Goal: Find contact information: Find contact information

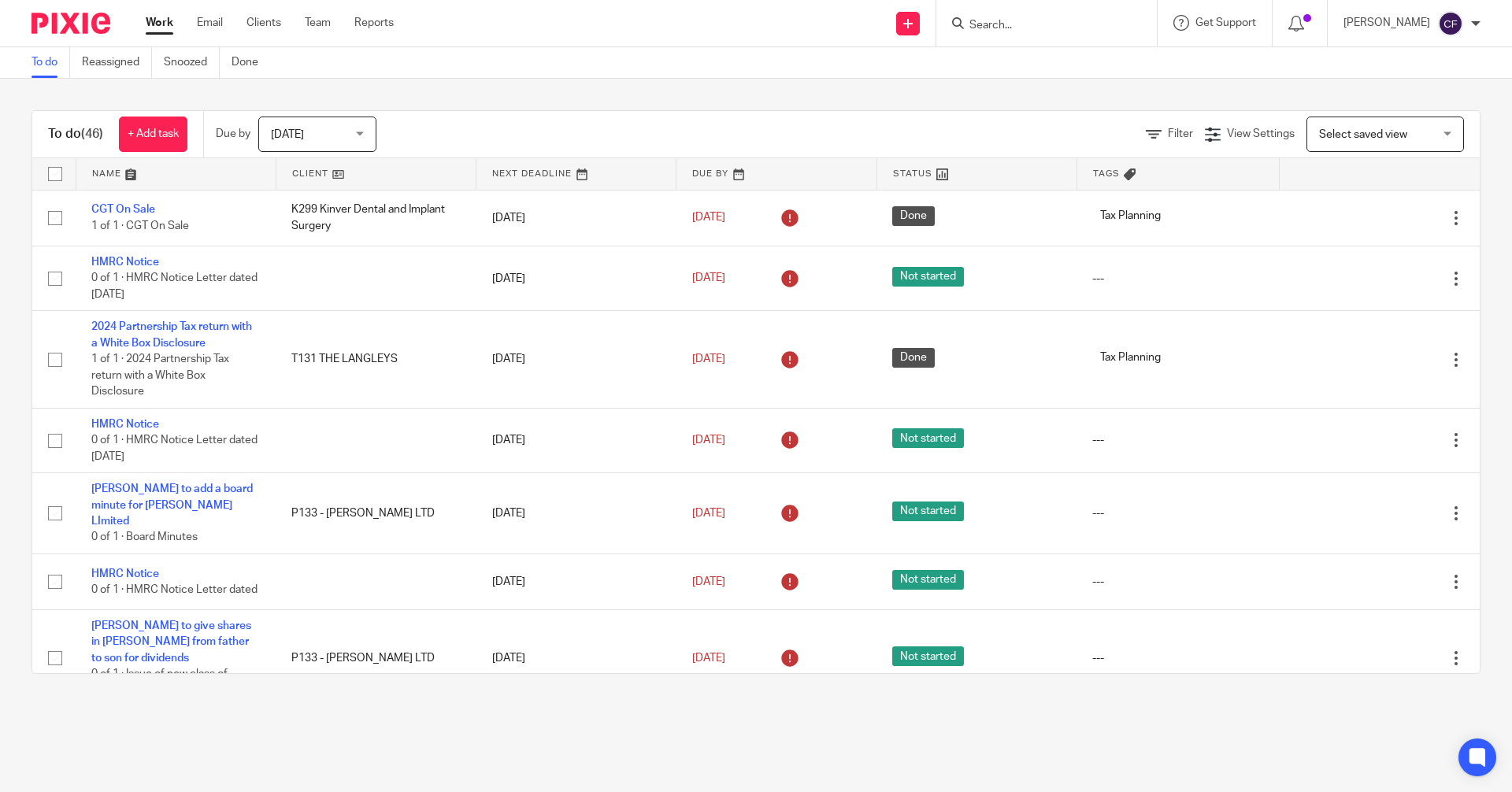
click at [1005, 23] on input "Search" at bounding box center [1038, 26] width 142 height 14
click at [1042, 42] on div at bounding box center [1046, 23] width 220 height 46
click at [1033, 26] on input "Search" at bounding box center [1038, 26] width 142 height 14
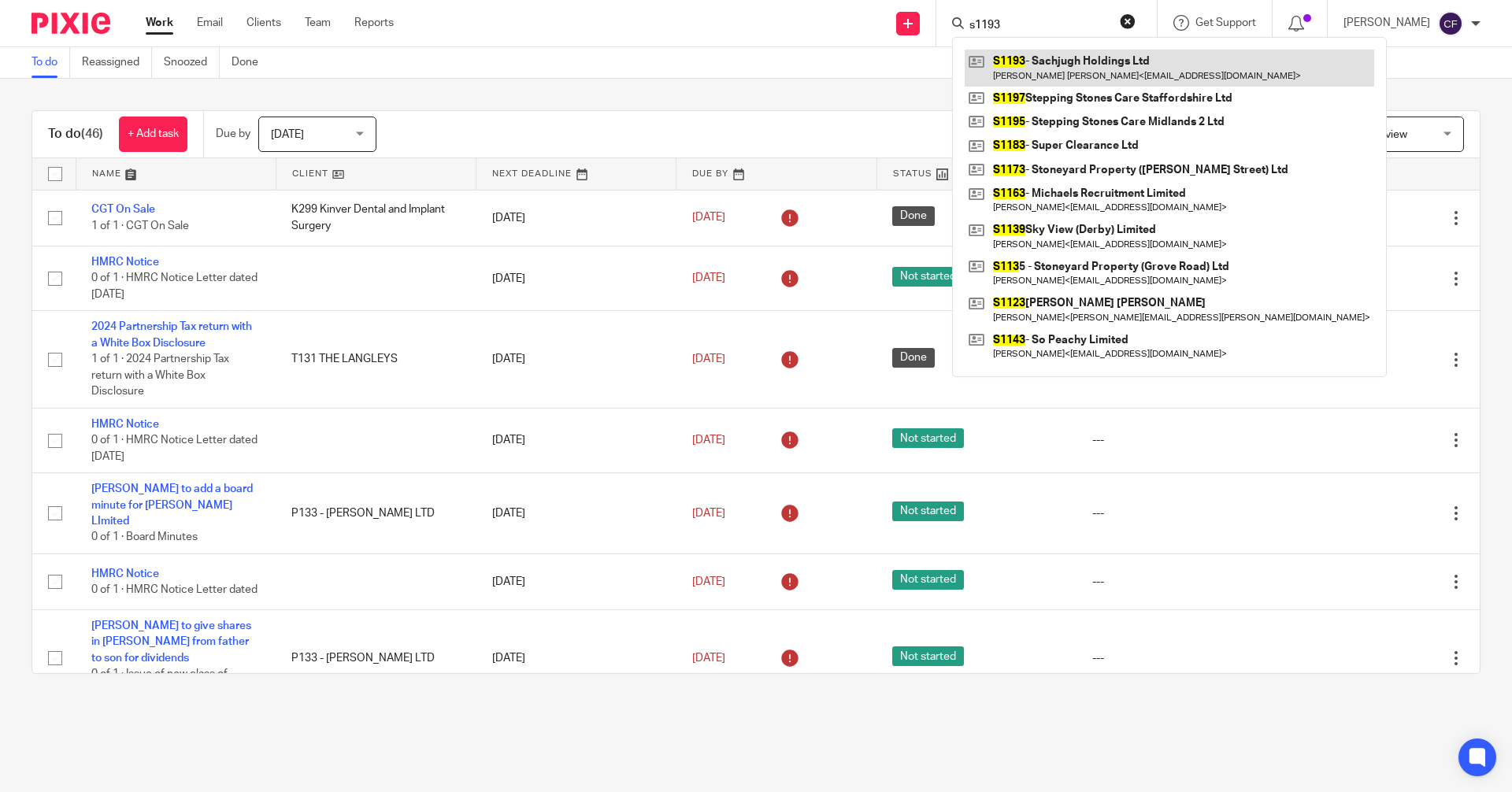
type input "s1193"
click at [1074, 65] on link at bounding box center [1169, 67] width 410 height 36
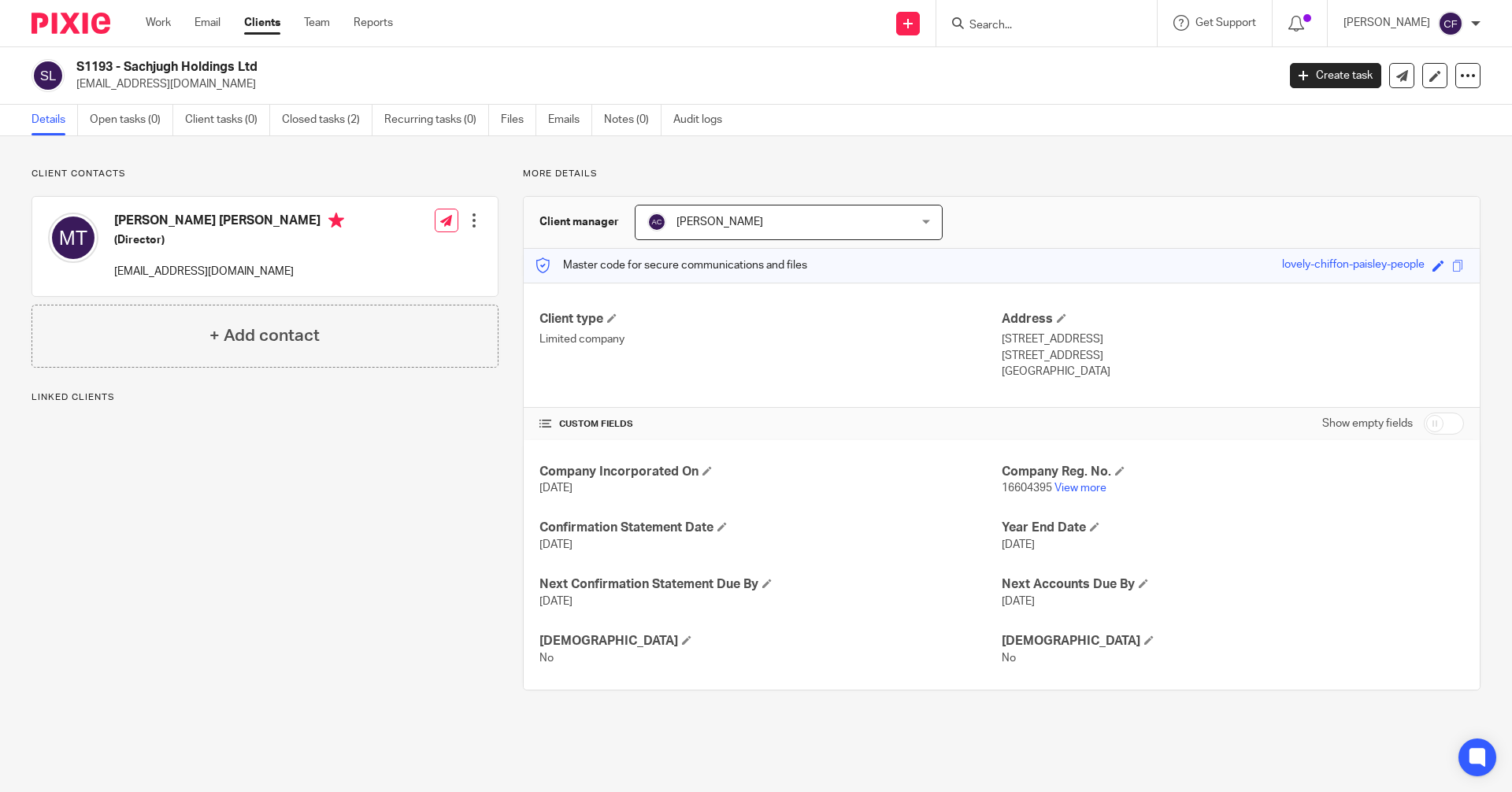
drag, startPoint x: 248, startPoint y: 220, endPoint x: 119, endPoint y: 229, distance: 129.3
click at [119, 229] on h4 "Manpreet Singh Talwar" at bounding box center [229, 222] width 230 height 19
click at [251, 224] on h4 "Manpreet Singh Talwar" at bounding box center [229, 222] width 230 height 19
drag, startPoint x: 255, startPoint y: 225, endPoint x: 114, endPoint y: 226, distance: 141.0
click at [114, 226] on h4 "Manpreet Singh Talwar" at bounding box center [229, 222] width 230 height 19
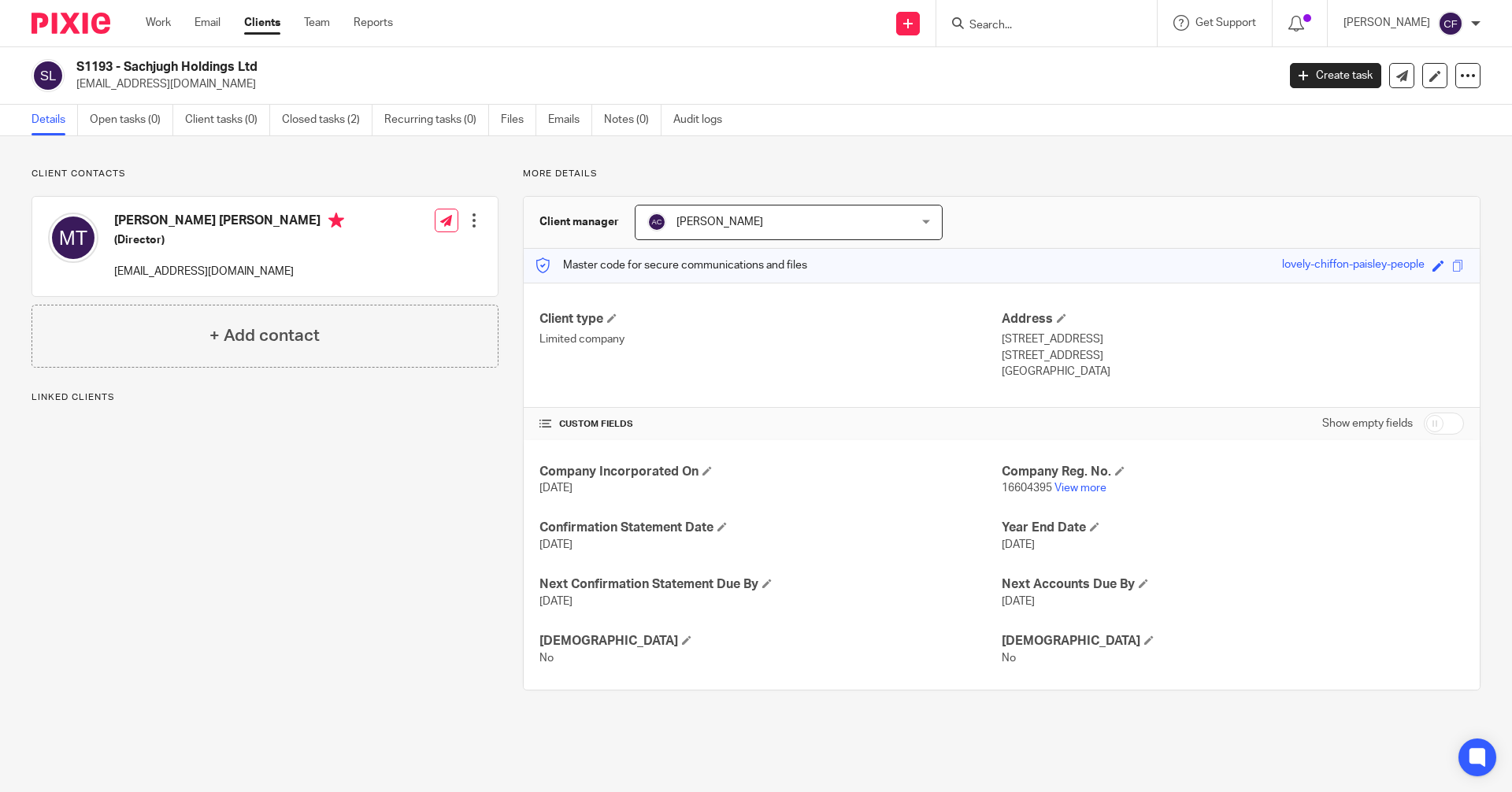
copy h4 "Manpreet Singh Talwar"
click at [359, 247] on div "Manpreet Singh Talwar (Director) mannysengh@gmail.com Edit contact Create clien…" at bounding box center [265, 246] width 466 height 99
drag, startPoint x: 250, startPoint y: 223, endPoint x: 112, endPoint y: 230, distance: 138.2
click at [112, 230] on div "Manpreet Singh Talwar (Director) mannysengh@gmail.com" at bounding box center [196, 246] width 297 height 83
copy h4 "Manpreet Singh Talwar"
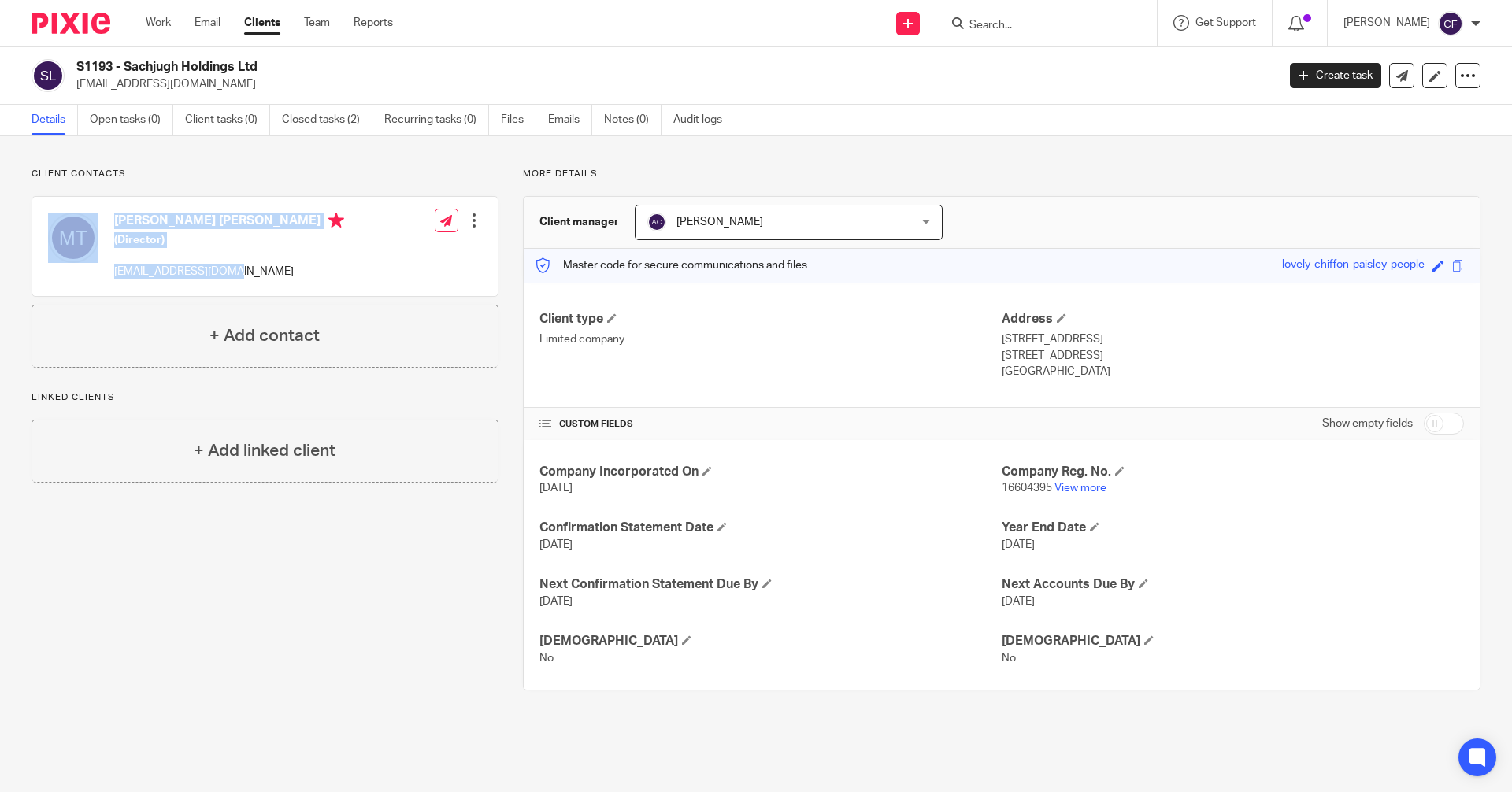
drag, startPoint x: 250, startPoint y: 273, endPoint x: 105, endPoint y: 281, distance: 145.2
click at [105, 281] on div "Manpreet Singh Talwar (Director) mannysengh@gmail.com" at bounding box center [196, 246] width 297 height 83
click at [284, 273] on div "Manpreet Singh Talwar (Director) mannysengh@gmail.com Edit contact Create clien…" at bounding box center [265, 246] width 466 height 99
drag, startPoint x: 273, startPoint y: 279, endPoint x: 111, endPoint y: 280, distance: 162.0
click at [111, 280] on div "Manpreet Singh Talwar (Director) mannysengh@gmail.com" at bounding box center [196, 246] width 297 height 83
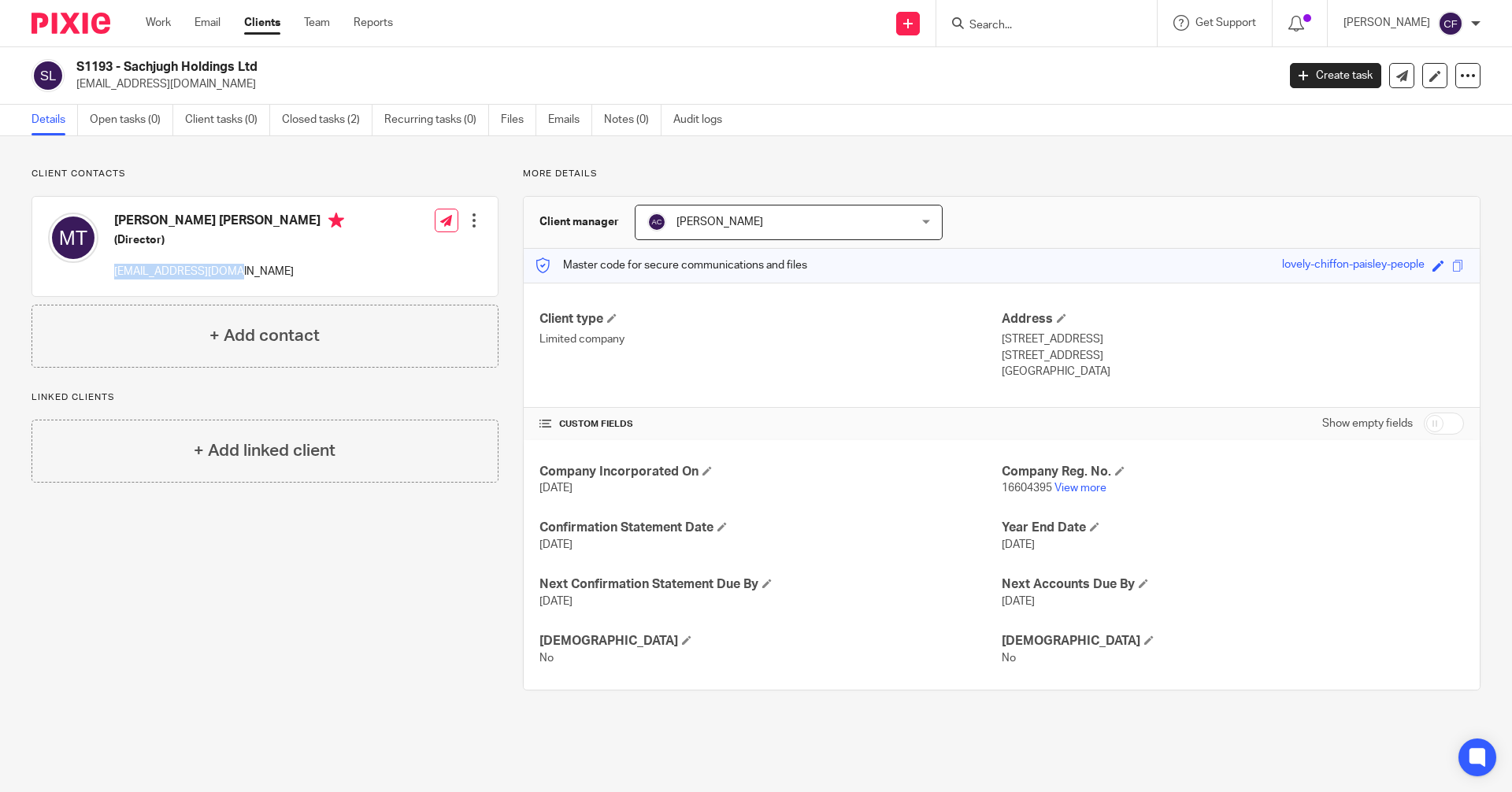
copy p "mannysengh@gmail.com"
click at [1004, 26] on input "Search" at bounding box center [1038, 26] width 142 height 14
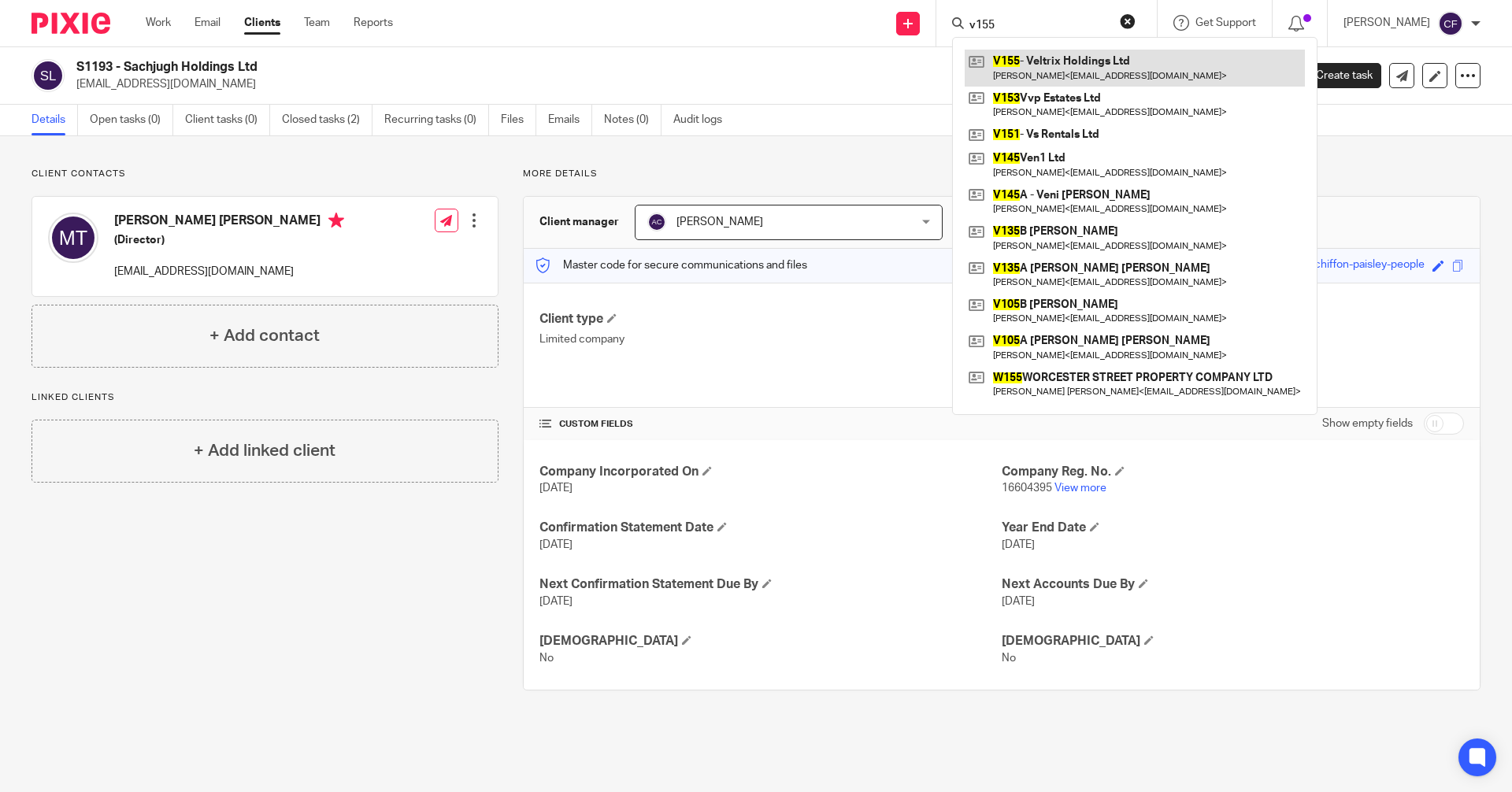
type input "v155"
click at [1050, 73] on link at bounding box center [1135, 67] width 340 height 36
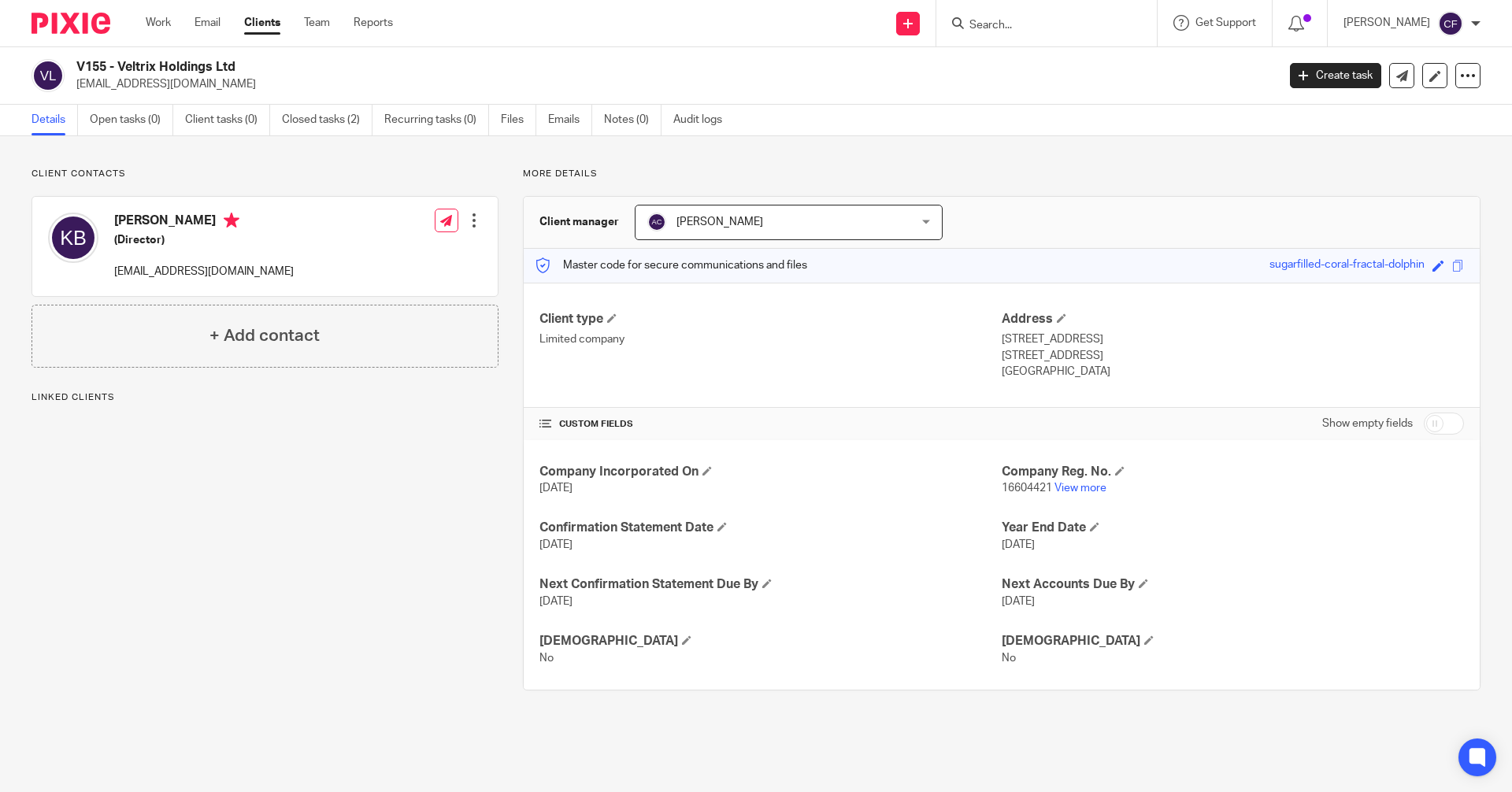
drag, startPoint x: 251, startPoint y: 222, endPoint x: 128, endPoint y: 223, distance: 123.0
click at [128, 223] on h4 "Kulvinder Singh Bhogal" at bounding box center [204, 222] width 180 height 19
drag, startPoint x: 254, startPoint y: 220, endPoint x: 117, endPoint y: 224, distance: 137.1
click at [117, 224] on h4 "Kulvinder Singh Bhogal" at bounding box center [204, 222] width 180 height 19
click at [117, 635] on div "Client contacts Kulvinder Singh Bhogal (Director) kenbhogal@me.com Edit contact…" at bounding box center [252, 428] width 491 height 523
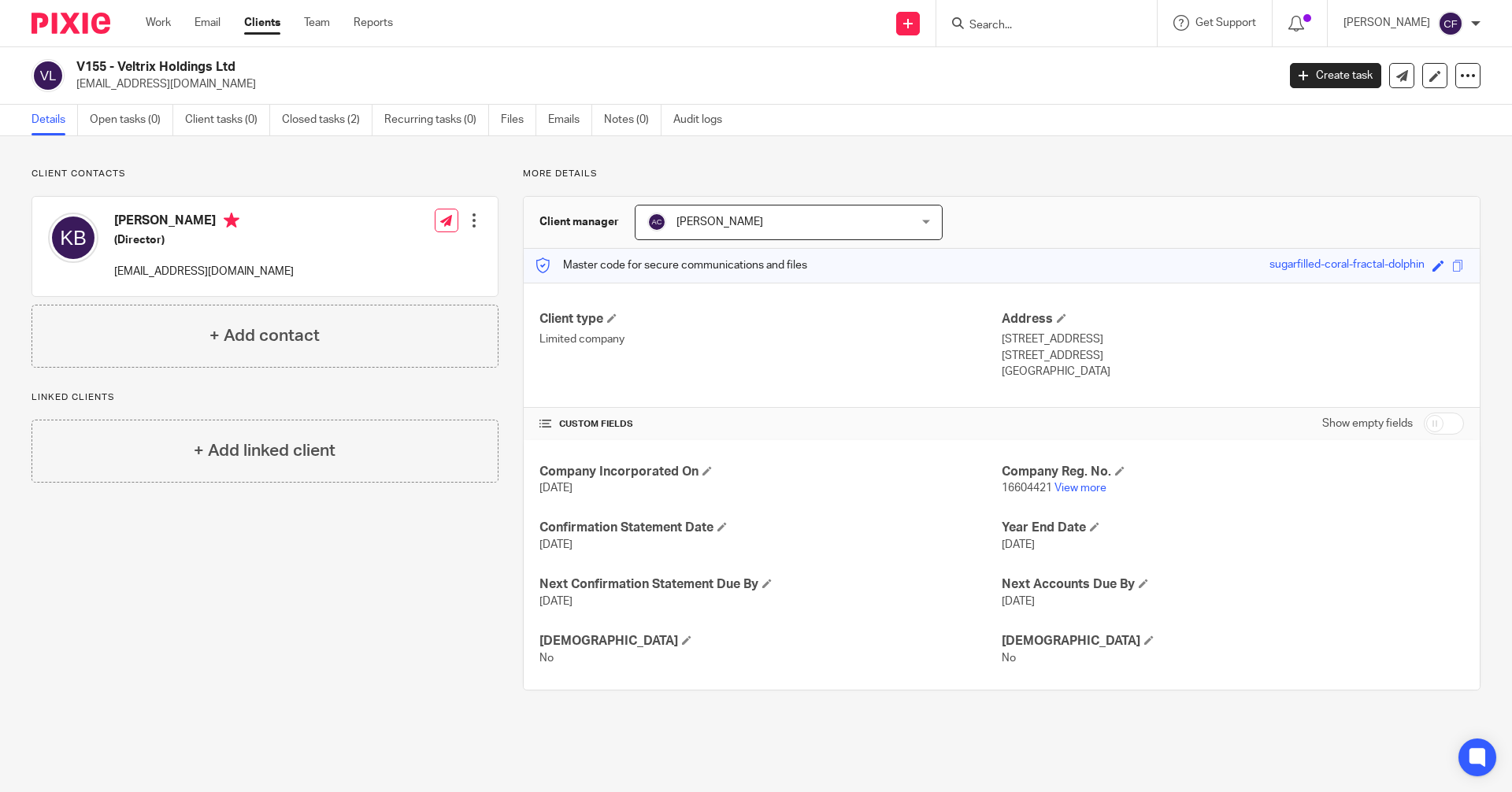
drag, startPoint x: 112, startPoint y: 219, endPoint x: 228, endPoint y: 227, distance: 116.3
click at [254, 218] on div "Kulvinder Singh Bhogal (Director) kenbhogal@me.com" at bounding box center [171, 246] width 246 height 83
drag, startPoint x: 223, startPoint y: 731, endPoint x: 212, endPoint y: 564, distance: 167.4
click at [223, 722] on main "V155 - Veltrix Holdings Ltd kenbhogal@me.com Create task Update from Companies …" at bounding box center [756, 396] width 1512 height 792
drag, startPoint x: 236, startPoint y: 277, endPoint x: 107, endPoint y: 281, distance: 129.1
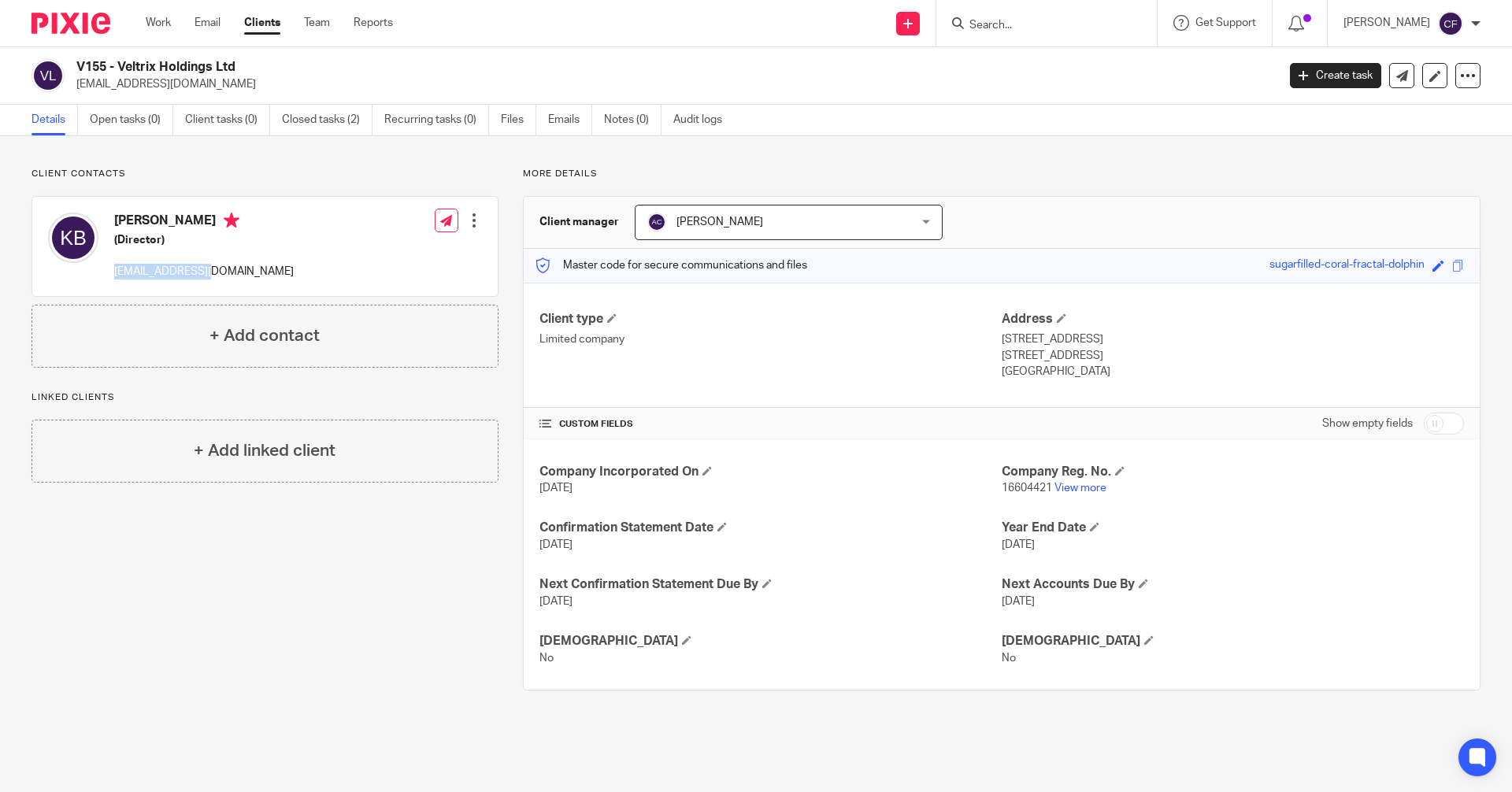
click at [107, 281] on div "Kulvinder Singh Bhogal (Director) kenbhogal@me.com" at bounding box center [171, 246] width 246 height 83
copy p "kenbhogal@me.com"
drag, startPoint x: 256, startPoint y: 225, endPoint x: 117, endPoint y: 227, distance: 139.0
click at [117, 227] on h4 "Kulvinder Singh Bhogal" at bounding box center [204, 222] width 180 height 19
copy h4 "Kulvinder Singh Bhogal"
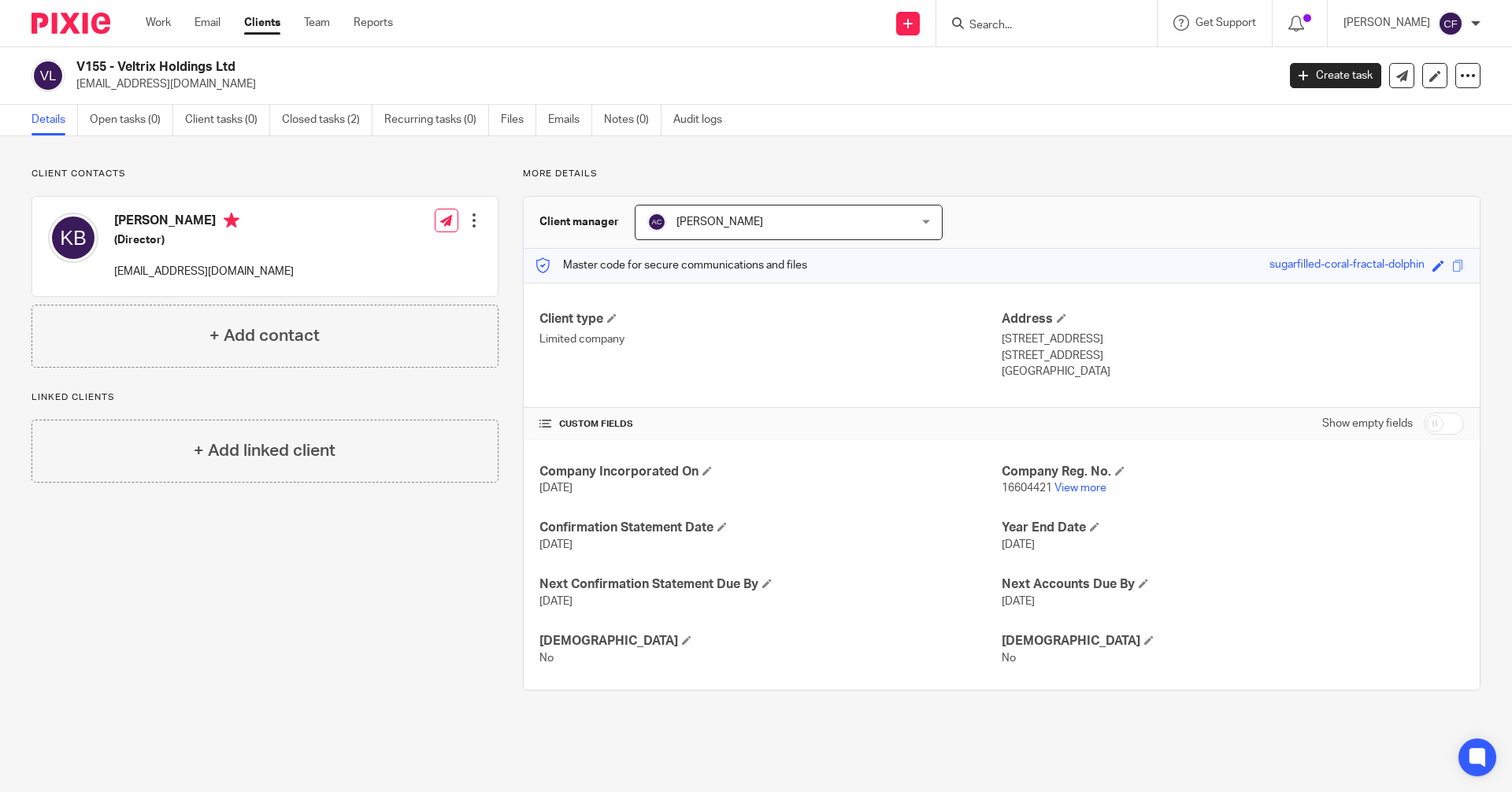
click at [993, 21] on input "Search" at bounding box center [1038, 26] width 142 height 14
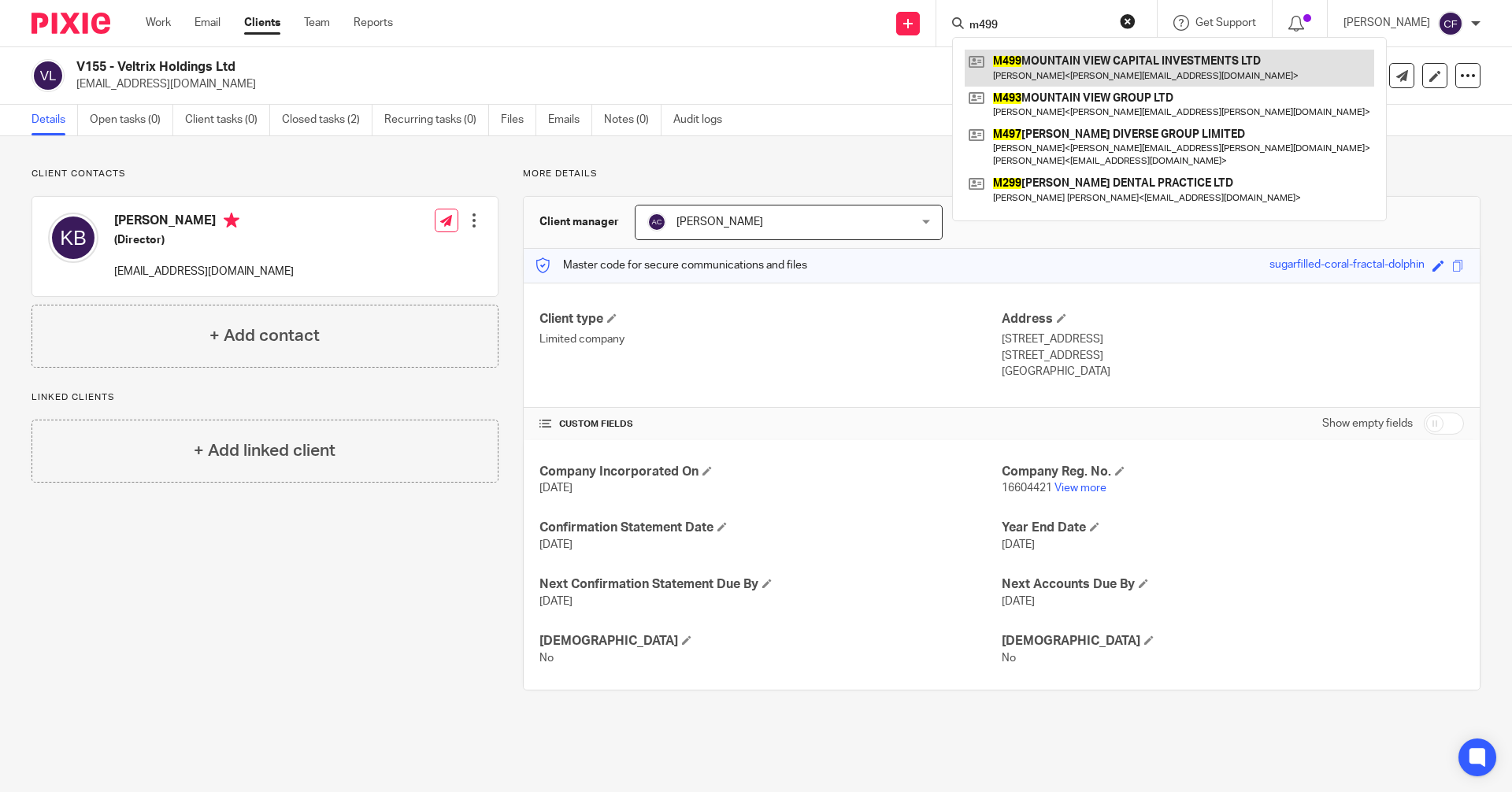
type input "m499"
click at [1069, 61] on link at bounding box center [1169, 67] width 410 height 36
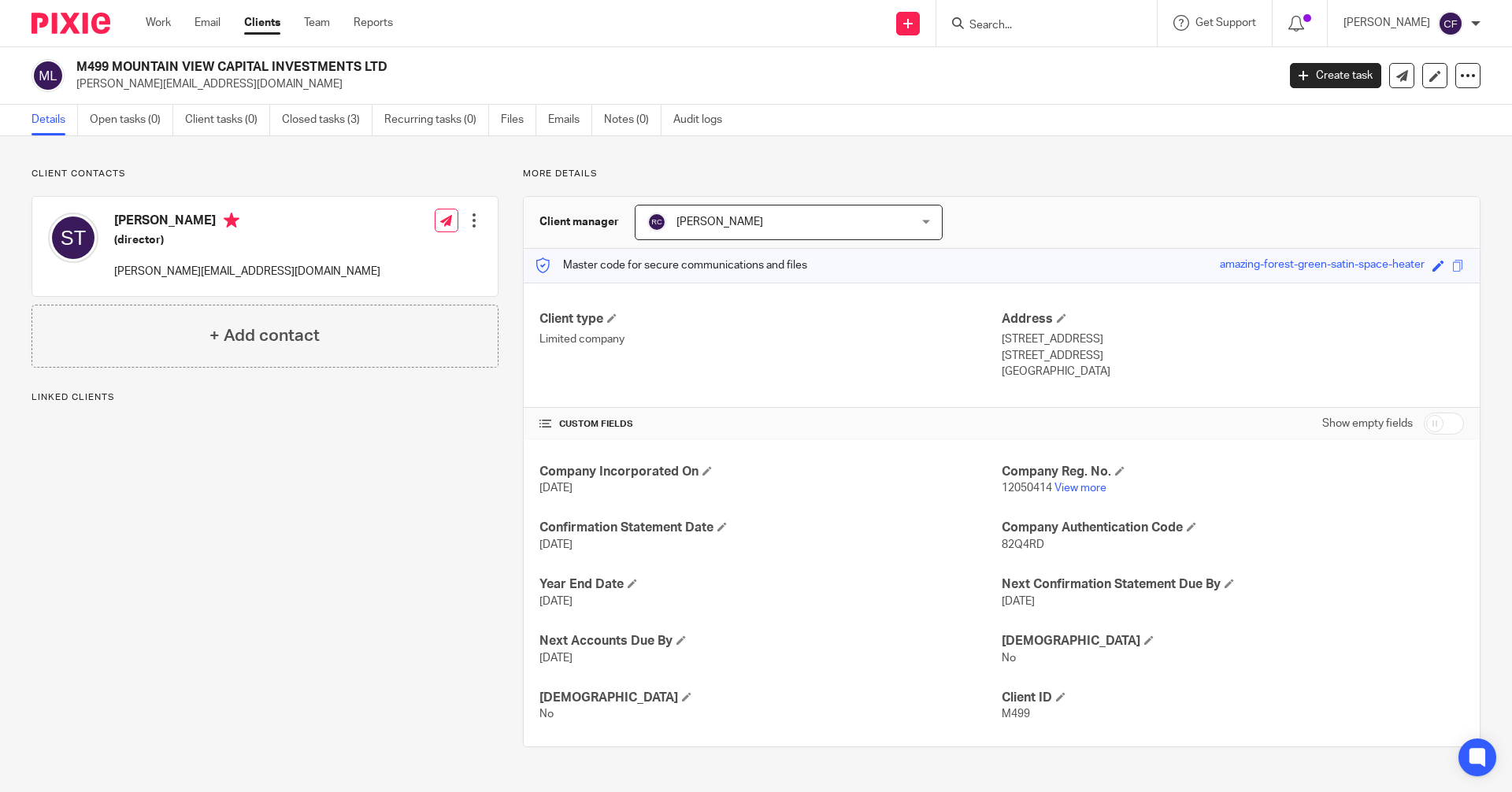
drag, startPoint x: 209, startPoint y: 227, endPoint x: 103, endPoint y: 225, distance: 106.0
click at [103, 225] on div "Sundeep Thind (director) ricky@mvholdings.co.uk" at bounding box center [213, 246] width 332 height 83
copy div "Sundeep Thind"
drag, startPoint x: 278, startPoint y: 281, endPoint x: 113, endPoint y: 281, distance: 165.0
click at [113, 281] on div "Sundeep Thind (director) ricky@mvholdings.co.uk Edit contact Create client from…" at bounding box center [265, 246] width 466 height 99
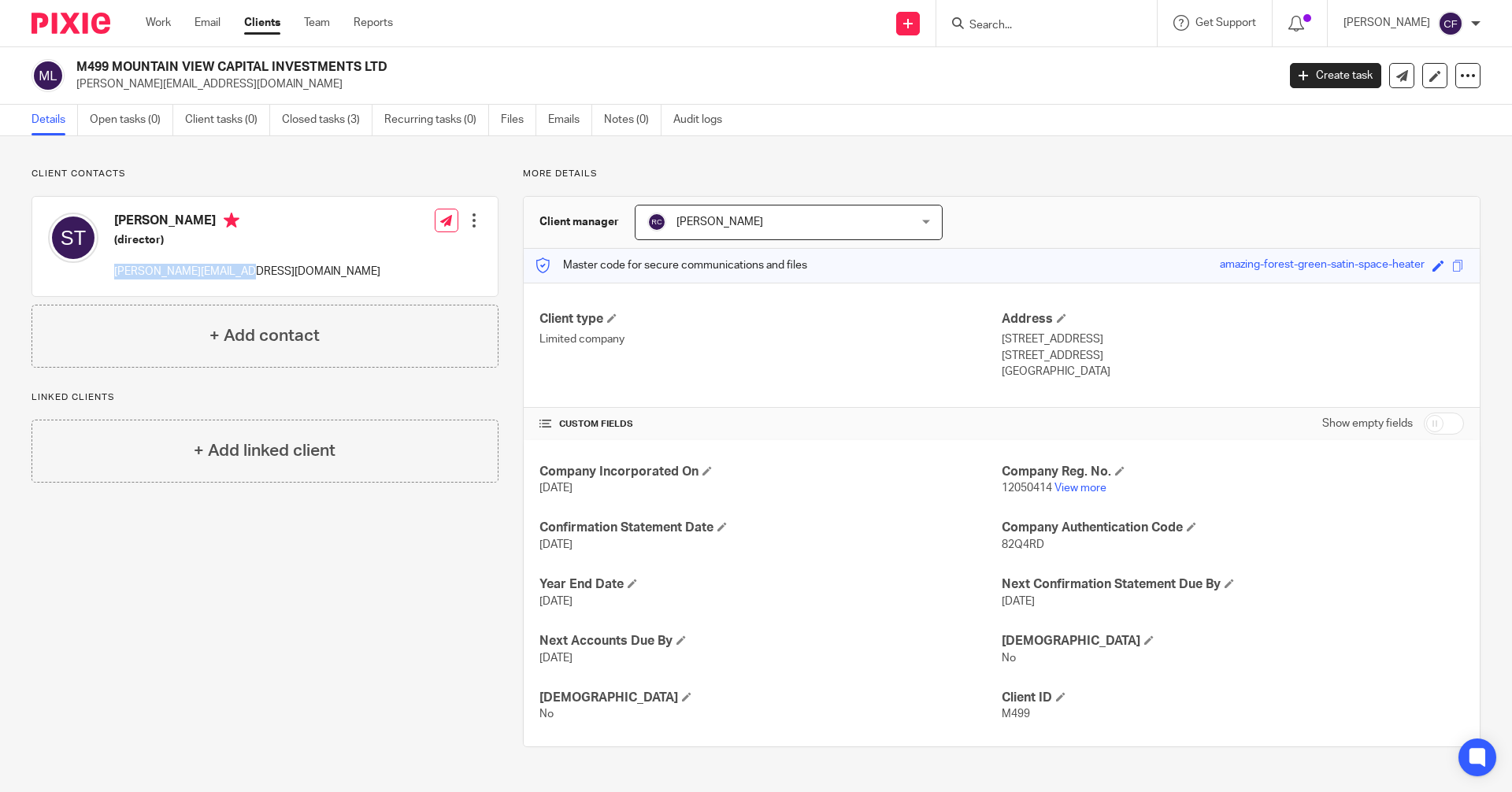
copy p "ricky@mvholdings.co.uk"
click at [1004, 19] on input "Search" at bounding box center [1038, 26] width 142 height 14
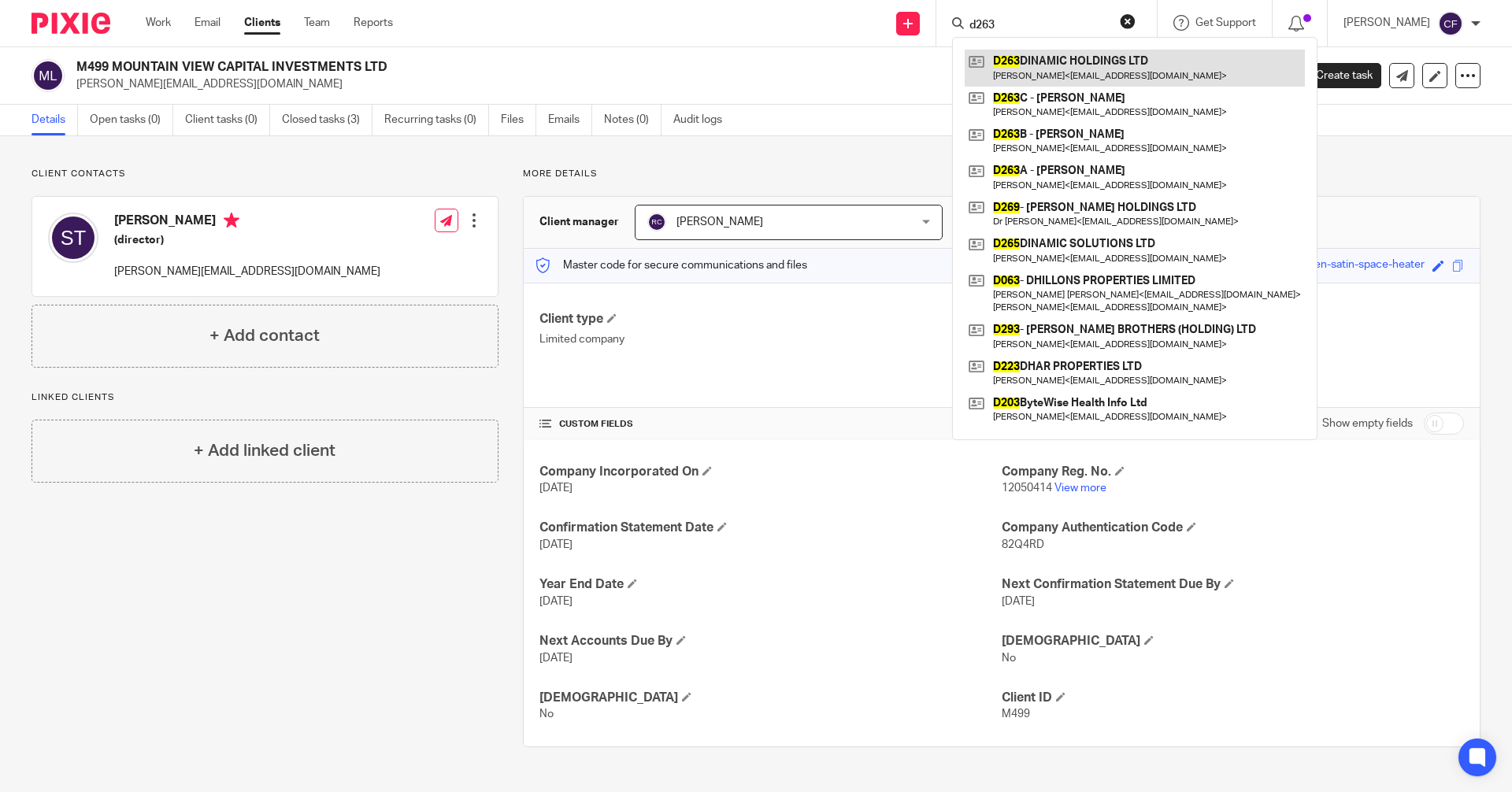
type input "d263"
click at [1052, 73] on link at bounding box center [1135, 67] width 340 height 36
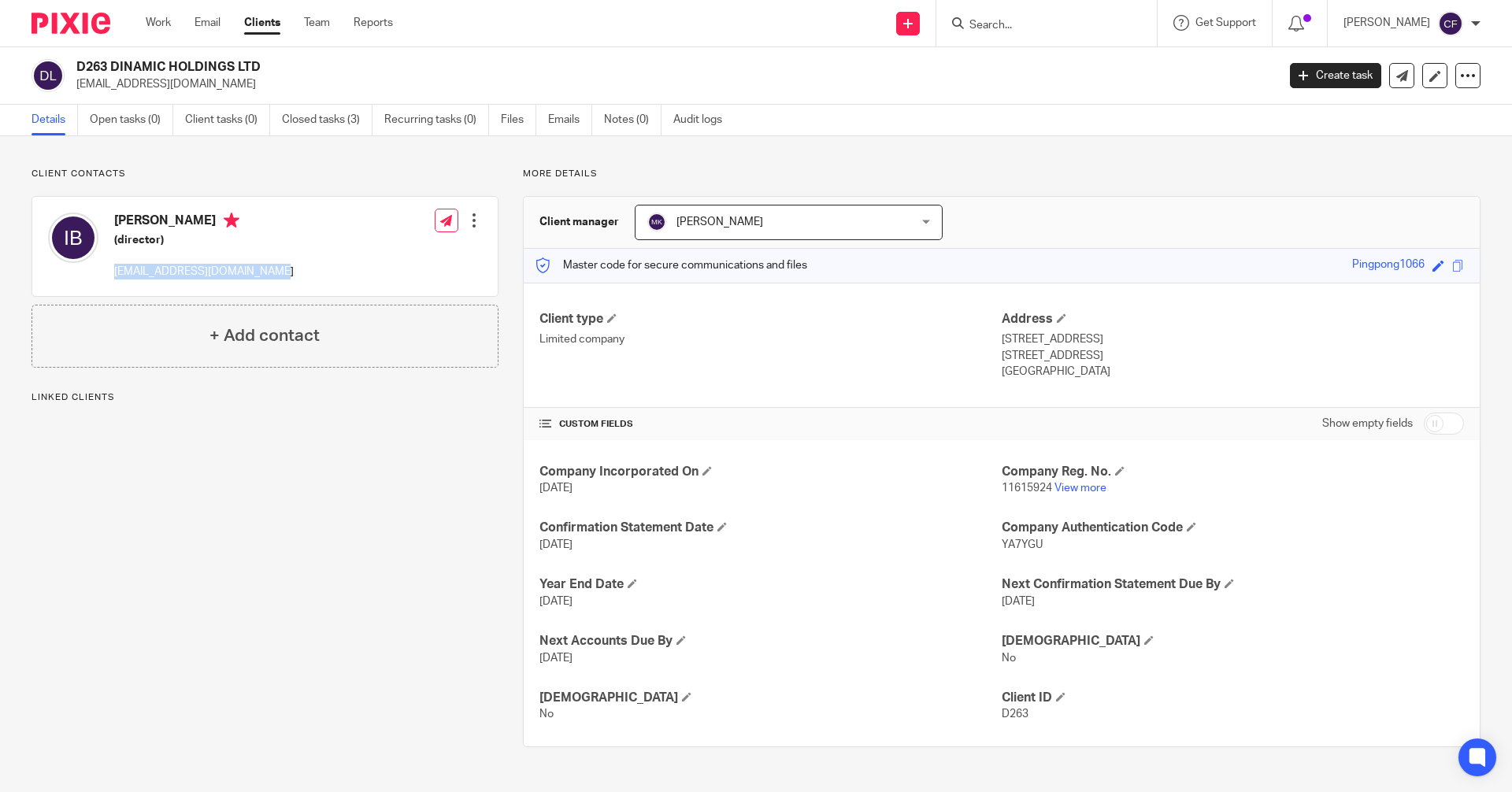
drag, startPoint x: 266, startPoint y: 278, endPoint x: 115, endPoint y: 281, distance: 151.0
click at [115, 281] on div "[PERSON_NAME] (director) [EMAIL_ADDRESS][DOMAIN_NAME] Edit contact Create clien…" at bounding box center [265, 246] width 466 height 99
copy p "[EMAIL_ADDRESS][DOMAIN_NAME]"
click at [266, 276] on div "[PERSON_NAME] (director) [EMAIL_ADDRESS][DOMAIN_NAME] Edit contact Create clien…" at bounding box center [265, 246] width 466 height 99
drag, startPoint x: 278, startPoint y: 274, endPoint x: 114, endPoint y: 281, distance: 164.1
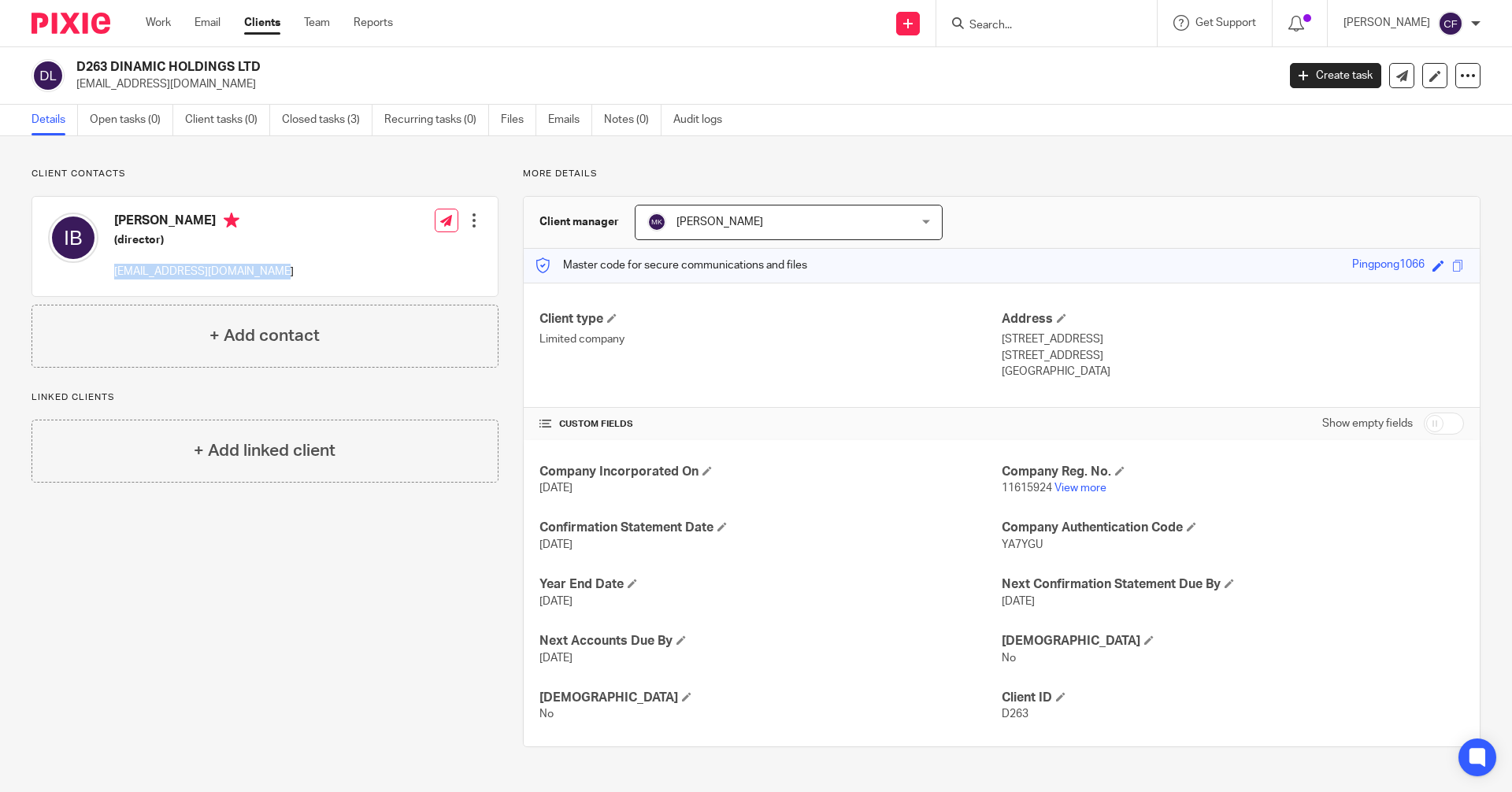
click at [114, 281] on div "[PERSON_NAME] (director) [EMAIL_ADDRESS][DOMAIN_NAME] Edit contact Create clien…" at bounding box center [265, 246] width 466 height 99
copy p "[EMAIL_ADDRESS][DOMAIN_NAME]"
